Goal: Task Accomplishment & Management: Complete application form

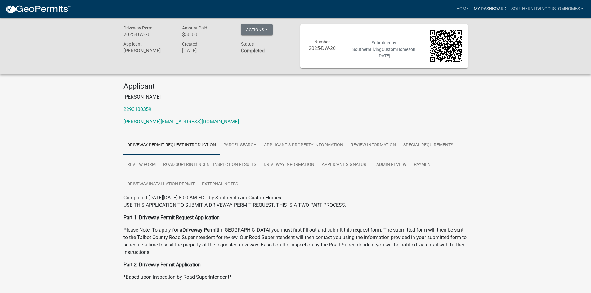
click at [501, 6] on link "My Dashboard" at bounding box center [491, 9] width 38 height 12
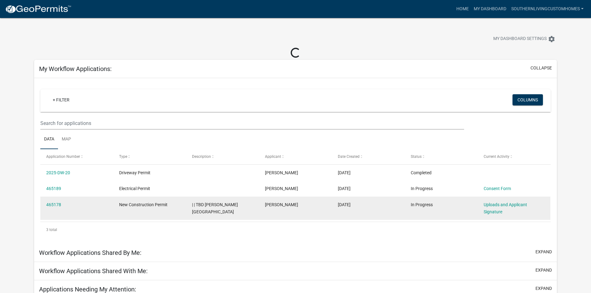
click at [144, 204] on span "New Construction Permit" at bounding box center [143, 204] width 48 height 5
click at [163, 212] on datatable-body-cell "New Construction Permit" at bounding box center [149, 208] width 73 height 23
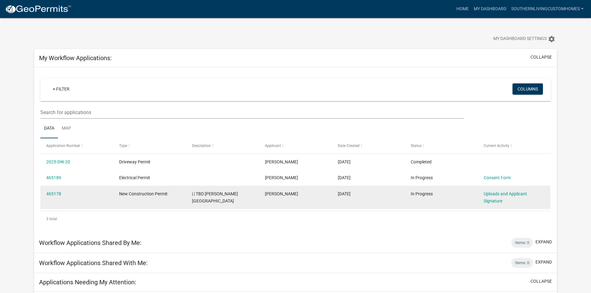
click at [488, 206] on datatable-body-cell "Uploads and Applicant Signature" at bounding box center [514, 197] width 73 height 23
click at [492, 201] on link "Uploads and Applicant Signature" at bounding box center [505, 198] width 43 height 12
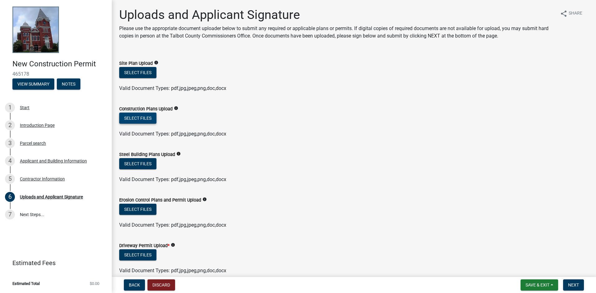
click at [148, 122] on button "Select files" at bounding box center [137, 118] width 37 height 11
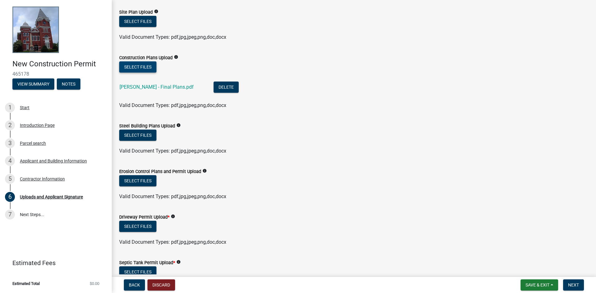
scroll to position [62, 0]
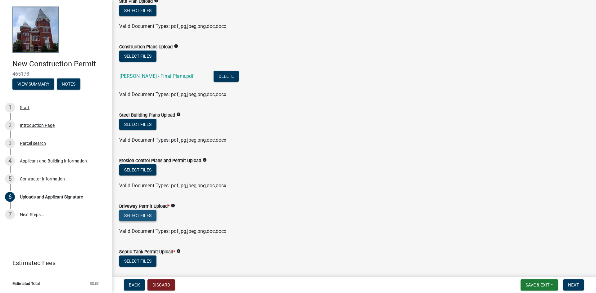
click at [147, 213] on button "Select files" at bounding box center [137, 215] width 37 height 11
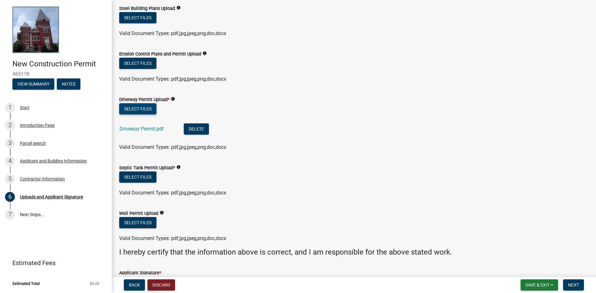
scroll to position [186, 0]
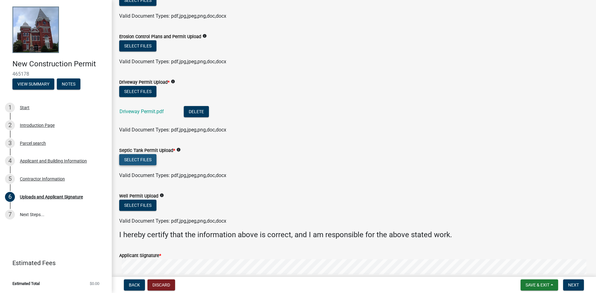
click at [140, 164] on button "Select files" at bounding box center [137, 159] width 37 height 11
click at [136, 157] on button "Select files" at bounding box center [137, 159] width 37 height 11
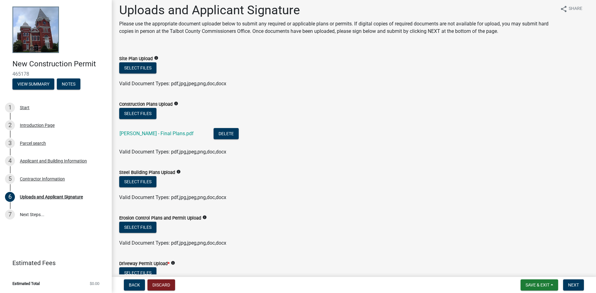
scroll to position [0, 0]
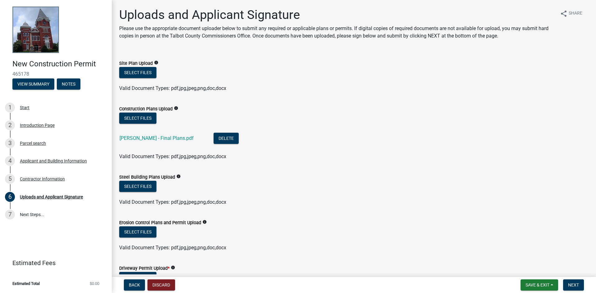
click at [191, 85] on span "Valid Document Types: pdf,jpg,jpeg,png,doc,docx" at bounding box center [172, 88] width 107 height 6
click at [153, 58] on form "Site Plan Upload info Select files Valid Document Types: pdf,jpg,jpeg,png,doc,d…" at bounding box center [353, 72] width 469 height 40
click at [156, 62] on icon "info" at bounding box center [156, 63] width 4 height 4
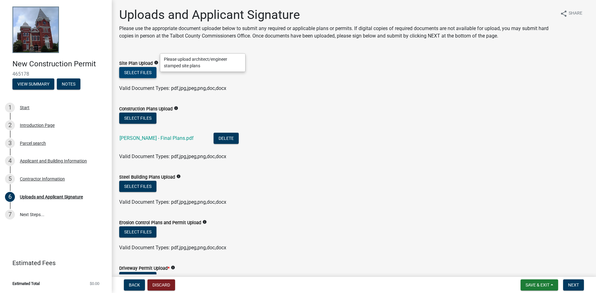
click at [138, 72] on button "Select files" at bounding box center [137, 72] width 37 height 11
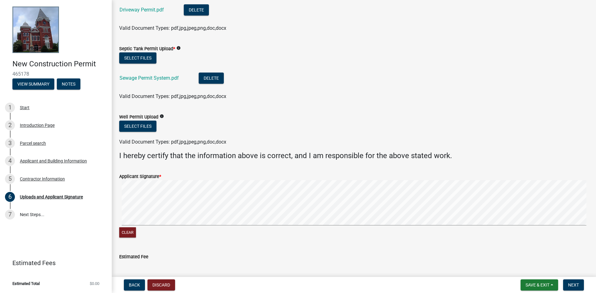
scroll to position [339, 0]
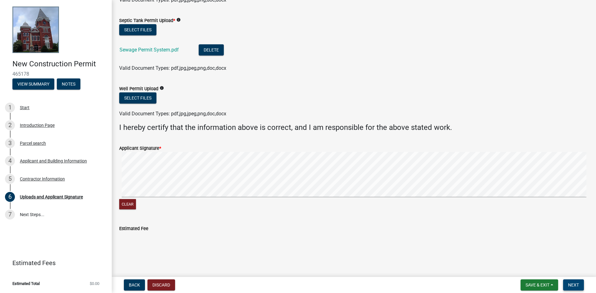
click at [575, 283] on span "Next" at bounding box center [573, 285] width 11 height 5
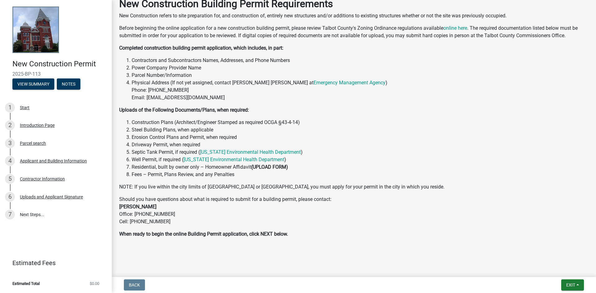
scroll to position [45, 0]
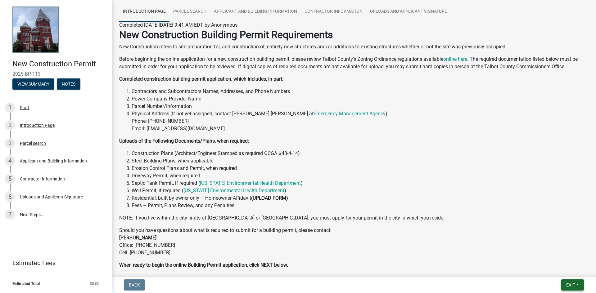
click at [573, 287] on span "Exit" at bounding box center [570, 285] width 9 height 5
click at [565, 257] on button "Save" at bounding box center [559, 254] width 50 height 15
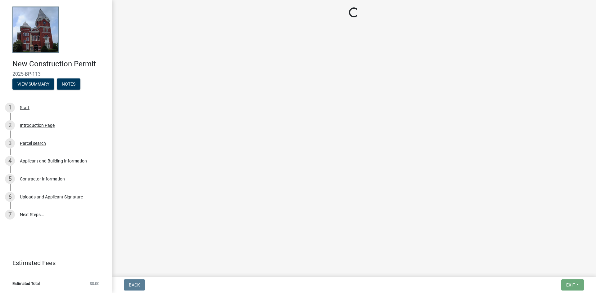
scroll to position [0, 0]
